Goal: Information Seeking & Learning: Learn about a topic

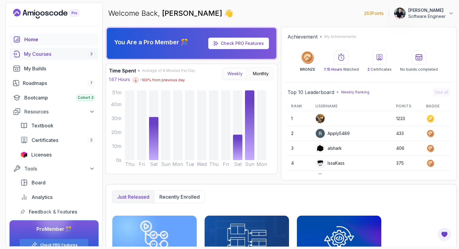
click at [77, 53] on div "My Courses 3" at bounding box center [59, 53] width 71 height 7
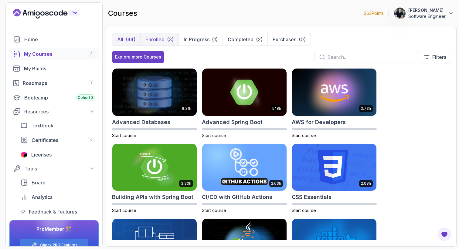
click at [166, 37] on button "Enrolled (3)" at bounding box center [159, 39] width 38 height 12
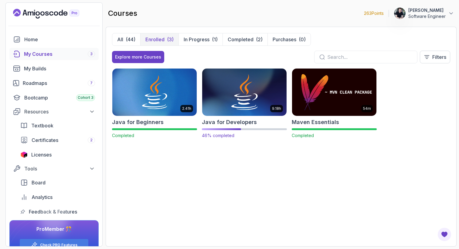
click at [247, 96] on img at bounding box center [244, 91] width 89 height 49
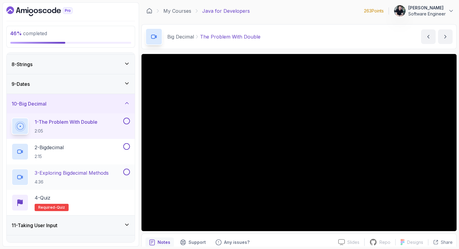
scroll to position [136, 0]
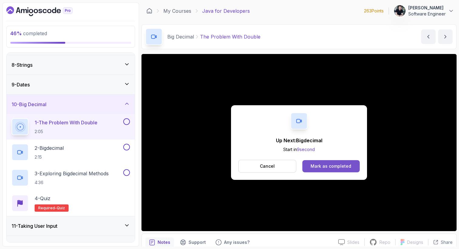
click at [347, 167] on div "Mark as completed" at bounding box center [331, 166] width 41 height 6
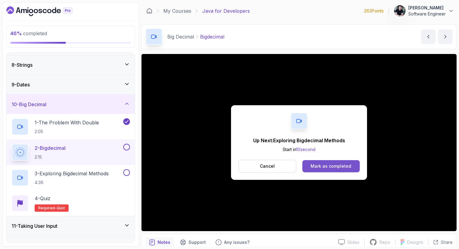
click at [324, 165] on div "Mark as completed" at bounding box center [331, 166] width 41 height 6
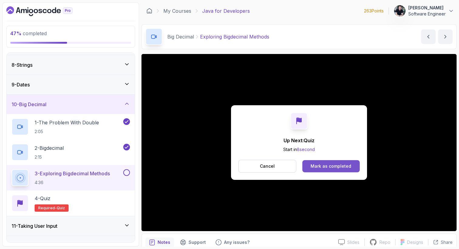
click at [317, 165] on div "Mark as completed" at bounding box center [331, 166] width 41 height 6
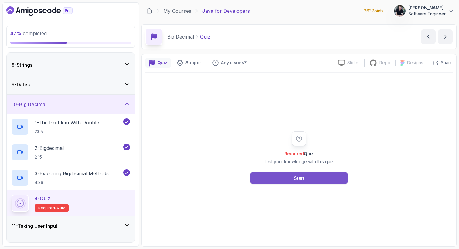
click at [304, 181] on div "Start" at bounding box center [299, 178] width 11 height 7
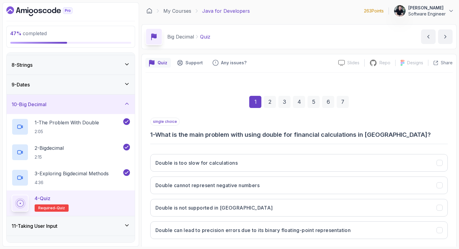
scroll to position [28, 0]
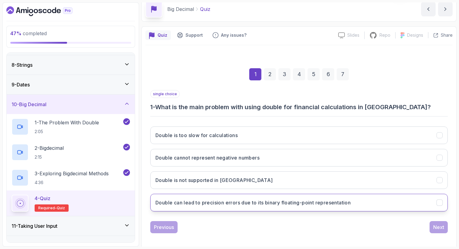
click at [255, 206] on h3 "Double can lead to precision errors due to its binary floating-point representa…" at bounding box center [252, 202] width 195 height 7
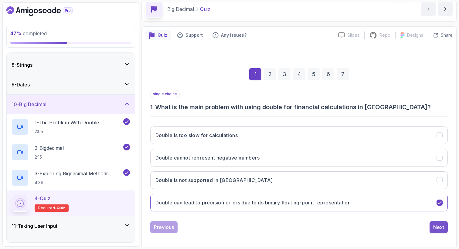
click at [438, 227] on div "Next" at bounding box center [438, 227] width 11 height 7
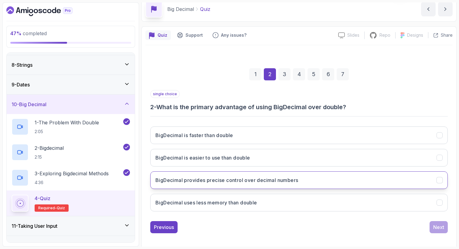
click at [226, 185] on button "BigDecimal provides precise control over decimal numbers" at bounding box center [299, 181] width 298 height 18
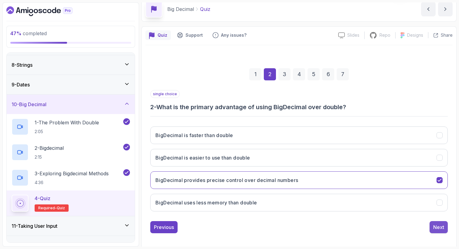
click at [442, 228] on div "Next" at bounding box center [438, 227] width 11 height 7
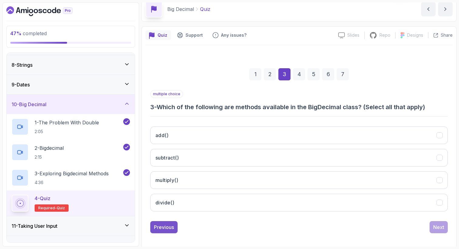
click at [166, 227] on div "Previous" at bounding box center [164, 227] width 20 height 7
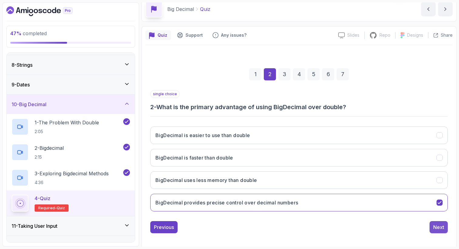
click at [442, 226] on div "Next" at bounding box center [438, 227] width 11 height 7
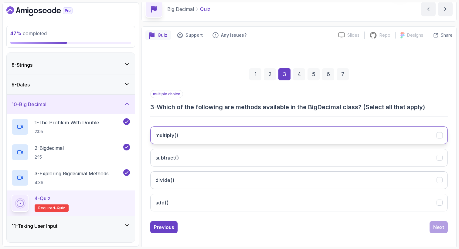
click at [253, 128] on button "multiply()" at bounding box center [299, 136] width 298 height 18
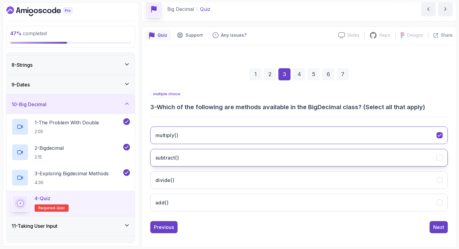
click at [237, 159] on button "subtract()" at bounding box center [299, 158] width 298 height 18
click at [233, 175] on button "divide()" at bounding box center [299, 181] width 298 height 18
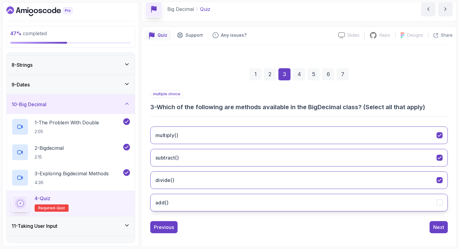
click at [229, 197] on button "add()" at bounding box center [299, 203] width 298 height 18
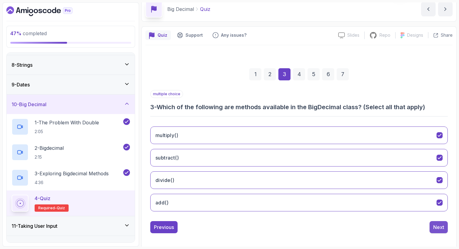
click at [437, 228] on div "Next" at bounding box center [438, 227] width 11 height 7
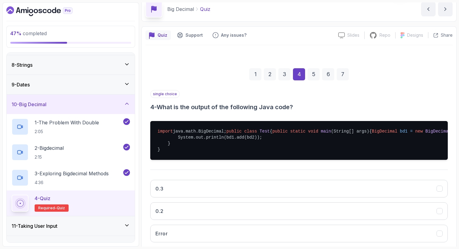
scroll to position [97, 0]
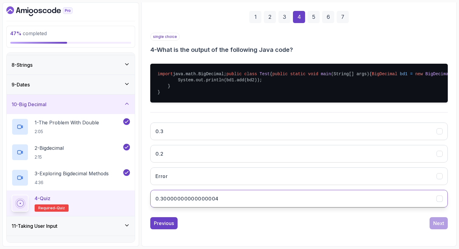
click at [247, 208] on button "0.30000000000000004" at bounding box center [299, 199] width 298 height 18
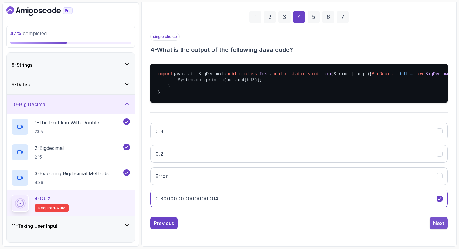
click at [444, 227] on div "Next" at bounding box center [438, 223] width 11 height 7
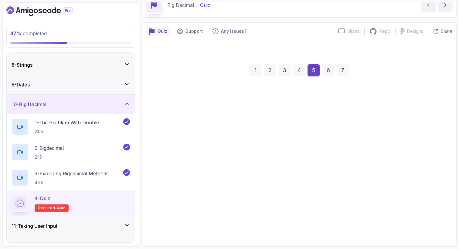
scroll to position [32, 0]
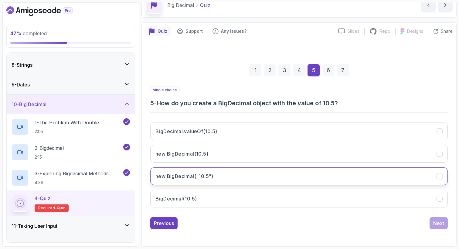
click at [253, 172] on button "new BigDecimal("10.5")" at bounding box center [299, 177] width 298 height 18
click at [436, 224] on div "Next" at bounding box center [438, 223] width 11 height 7
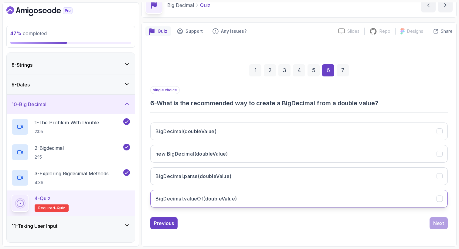
click at [260, 202] on button "BigDecimal.valueOf(doubleValue)" at bounding box center [299, 199] width 298 height 18
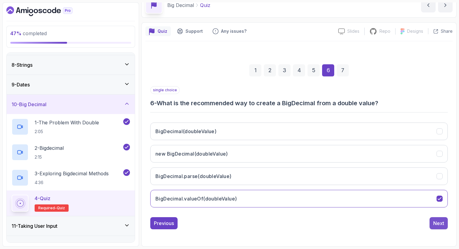
click at [433, 225] on div "Next" at bounding box center [438, 223] width 11 height 7
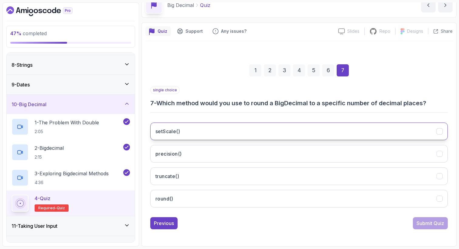
click at [226, 131] on button "setScale()" at bounding box center [299, 132] width 298 height 18
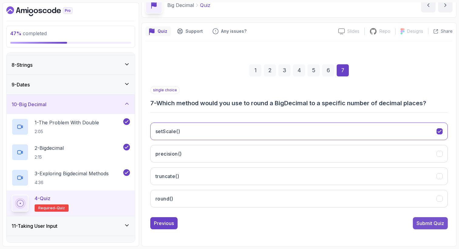
click at [430, 223] on div "Submit Quiz" at bounding box center [431, 223] width 28 height 7
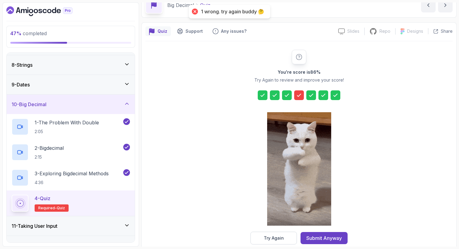
click at [301, 97] on icon at bounding box center [299, 95] width 6 height 6
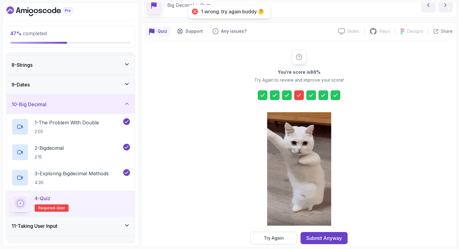
click at [301, 97] on icon at bounding box center [299, 95] width 6 height 6
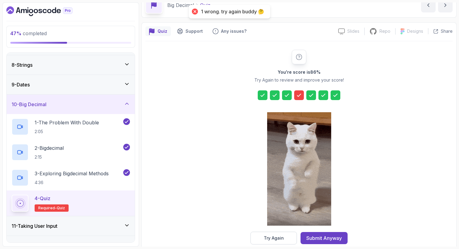
click at [301, 97] on icon at bounding box center [299, 95] width 6 height 6
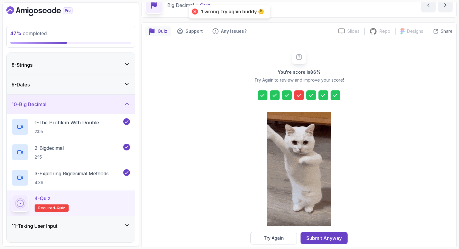
click at [301, 97] on icon at bounding box center [299, 95] width 6 height 6
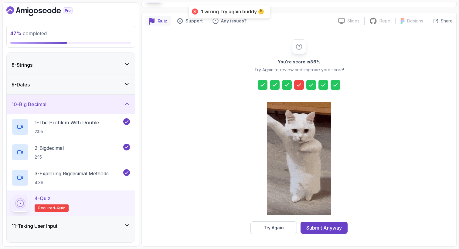
scroll to position [42, 0]
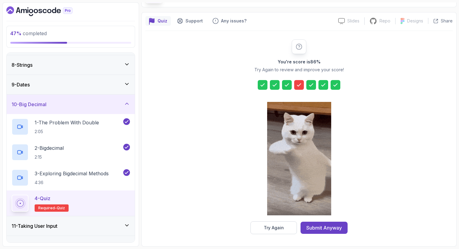
click at [301, 79] on div "You're score is 86 % Try Again to review and improve your score! Try Again Subm…" at bounding box center [299, 136] width 117 height 195
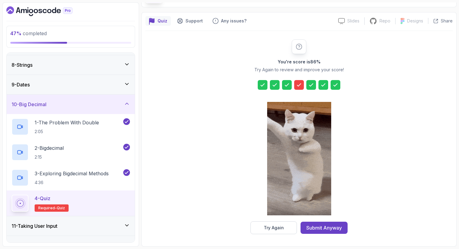
click at [301, 90] on div at bounding box center [299, 85] width 10 height 10
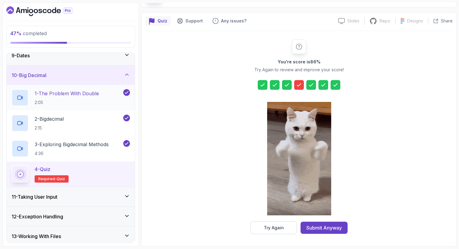
scroll to position [163, 0]
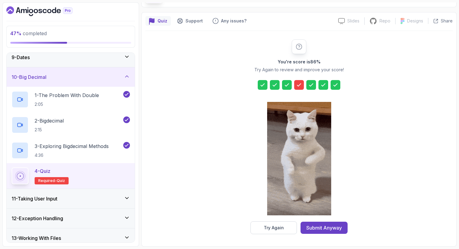
click at [86, 80] on div "10 - Big Decimal" at bounding box center [71, 76] width 118 height 7
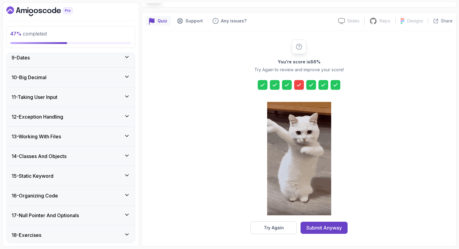
click at [79, 101] on div "11 - Taking User Input" at bounding box center [71, 96] width 128 height 19
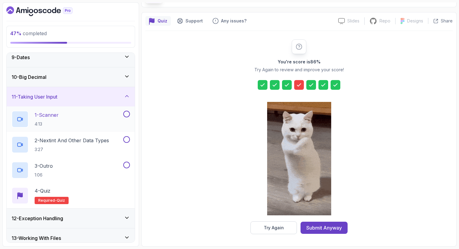
click at [68, 121] on div "1 - Scanner 4:13" at bounding box center [67, 119] width 111 height 17
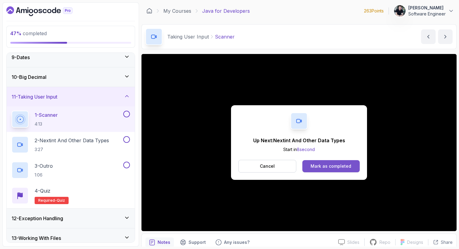
click at [342, 170] on button "Mark as completed" at bounding box center [330, 166] width 57 height 12
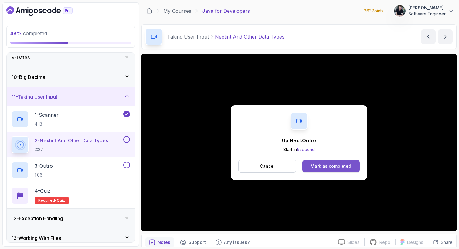
click at [330, 168] on div "Mark as completed" at bounding box center [331, 166] width 41 height 6
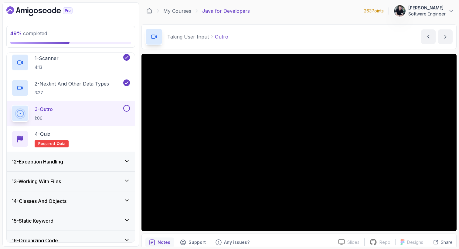
scroll to position [226, 0]
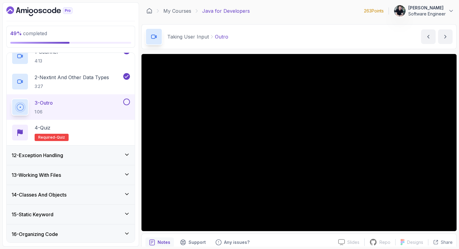
click at [90, 156] on div "12 - Exception Handling" at bounding box center [71, 155] width 118 height 7
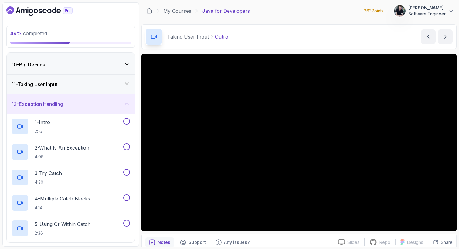
scroll to position [171, 0]
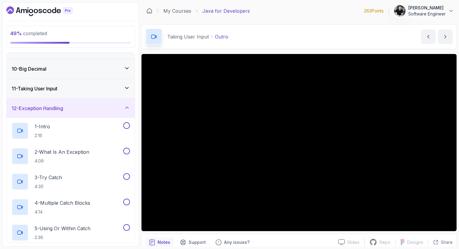
click at [94, 110] on div "12 - Exception Handling" at bounding box center [71, 108] width 118 height 7
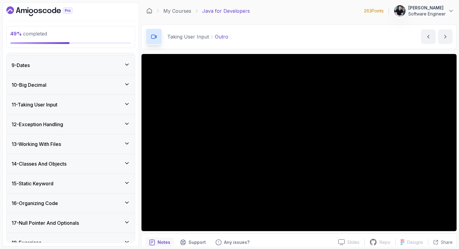
scroll to position [155, 0]
click at [76, 104] on div "11 - Taking User Input" at bounding box center [71, 104] width 118 height 7
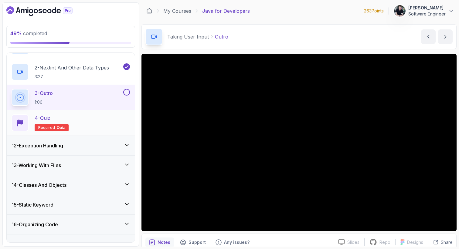
scroll to position [232, 0]
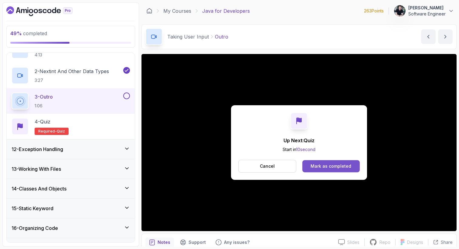
click at [336, 165] on div "Mark as completed" at bounding box center [331, 166] width 41 height 6
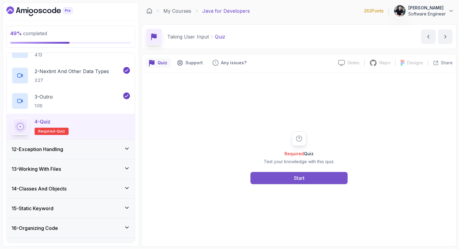
click at [331, 177] on button "Start" at bounding box center [298, 178] width 97 height 12
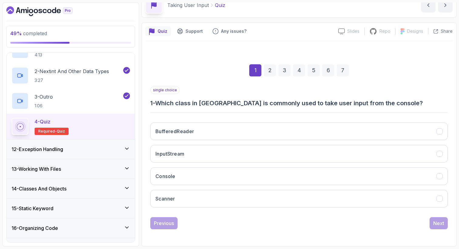
scroll to position [32, 0]
click at [289, 199] on button "Scanner" at bounding box center [299, 199] width 298 height 18
click at [440, 223] on div "Next" at bounding box center [438, 223] width 11 height 7
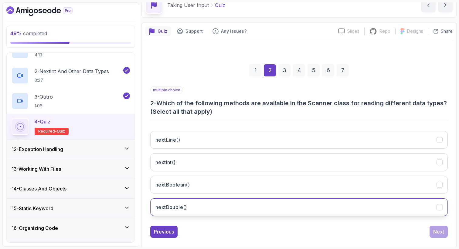
click at [212, 205] on button "nextDouble()" at bounding box center [299, 208] width 298 height 18
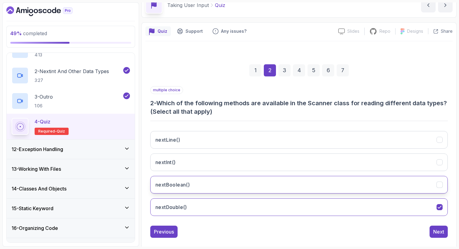
click at [218, 180] on button "nextBoolean()" at bounding box center [299, 185] width 298 height 18
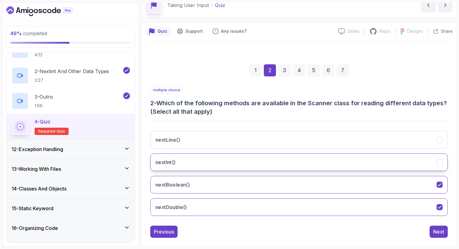
click at [221, 159] on button "nextInt()" at bounding box center [299, 163] width 298 height 18
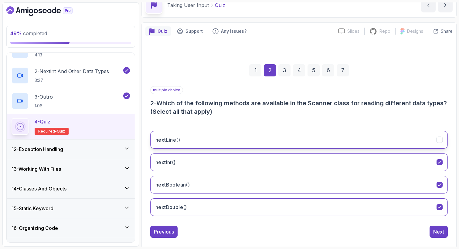
click at [237, 143] on button "nextLine()" at bounding box center [299, 140] width 298 height 18
click at [436, 235] on div "Next" at bounding box center [438, 231] width 11 height 7
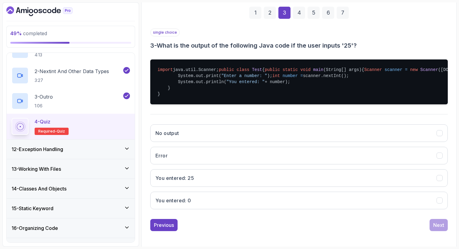
scroll to position [90, 0]
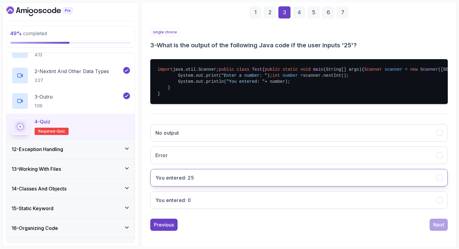
click at [204, 187] on button "You entered: 25" at bounding box center [299, 178] width 298 height 18
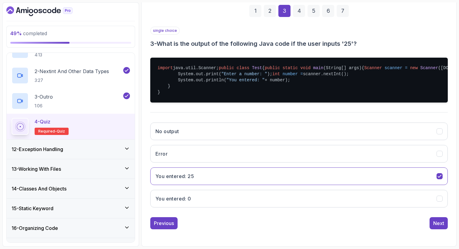
scroll to position [109, 0]
click at [439, 227] on div "Next" at bounding box center [438, 223] width 11 height 7
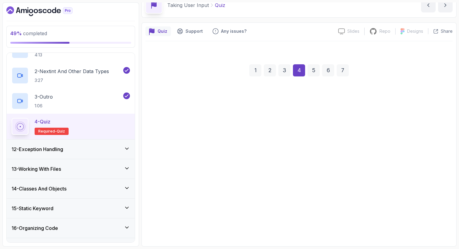
scroll to position [32, 0]
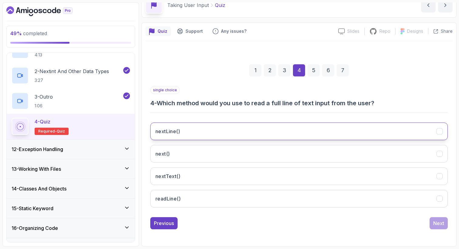
click at [198, 128] on button "nextLine()" at bounding box center [299, 132] width 298 height 18
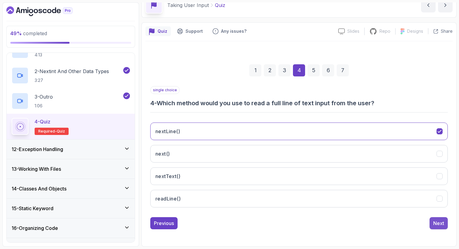
click at [437, 229] on button "Next" at bounding box center [439, 223] width 18 height 12
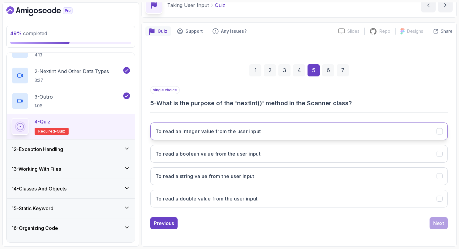
click at [280, 137] on button "To read an integer value from the user input" at bounding box center [299, 132] width 298 height 18
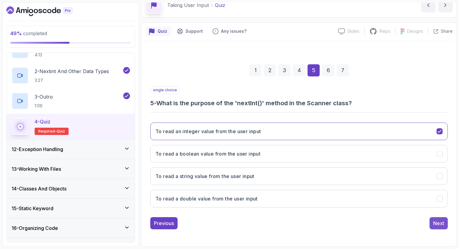
click at [441, 222] on div "Next" at bounding box center [438, 223] width 11 height 7
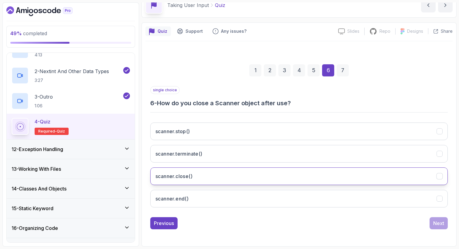
click at [213, 179] on button "scanner.close()" at bounding box center [299, 177] width 298 height 18
click at [438, 225] on div "Next" at bounding box center [438, 223] width 11 height 7
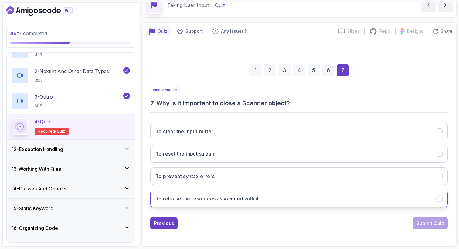
click at [228, 203] on button "To release the resources associated with it" at bounding box center [299, 199] width 298 height 18
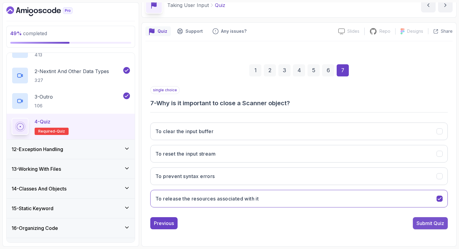
click at [431, 225] on div "Submit Quiz" at bounding box center [431, 223] width 28 height 7
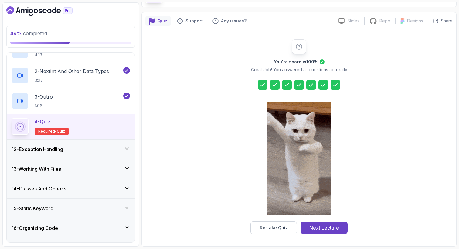
scroll to position [42, 0]
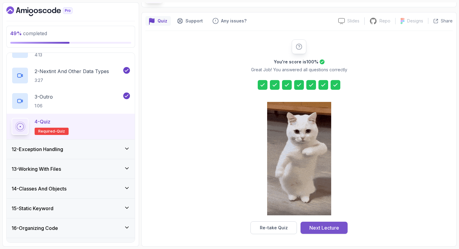
click at [335, 224] on button "Next Lecture" at bounding box center [324, 228] width 47 height 12
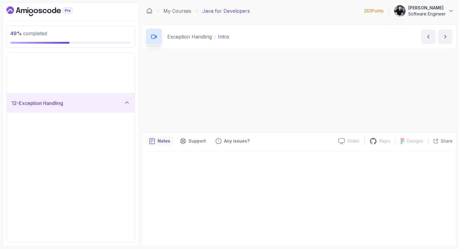
scroll to position [185, 0]
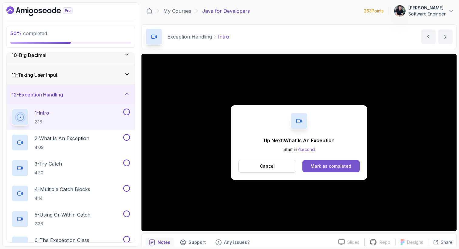
click at [330, 164] on div "Mark as completed" at bounding box center [331, 166] width 41 height 6
